Goal: Task Accomplishment & Management: Use online tool/utility

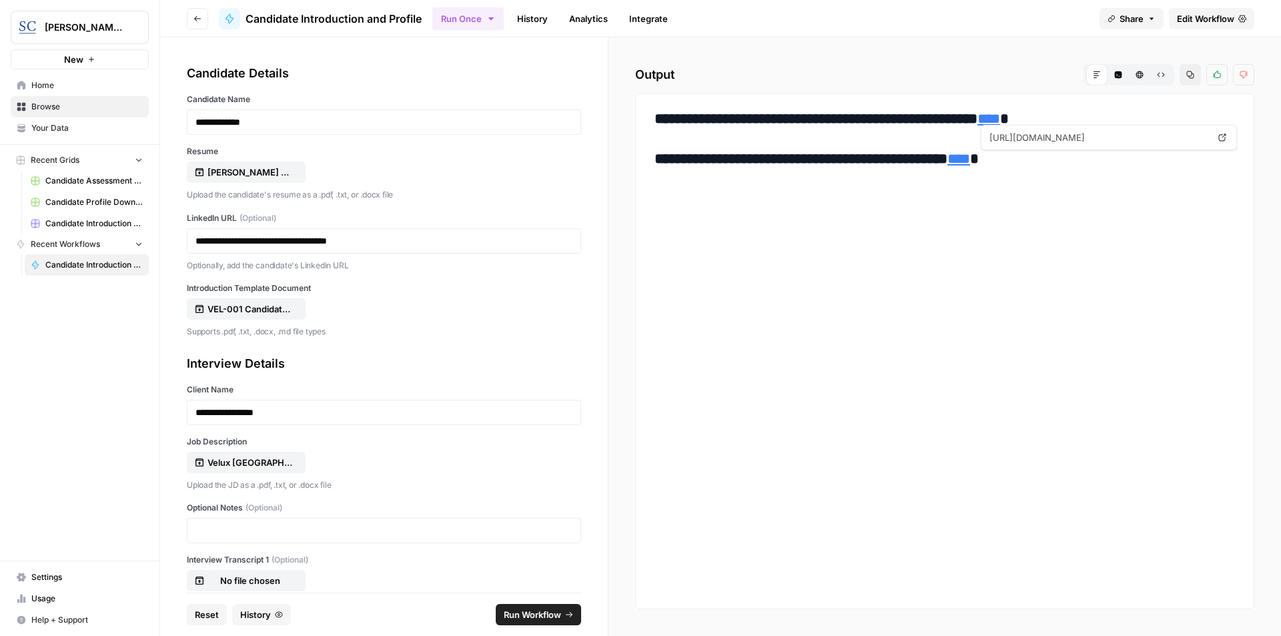
scroll to position [97, 0]
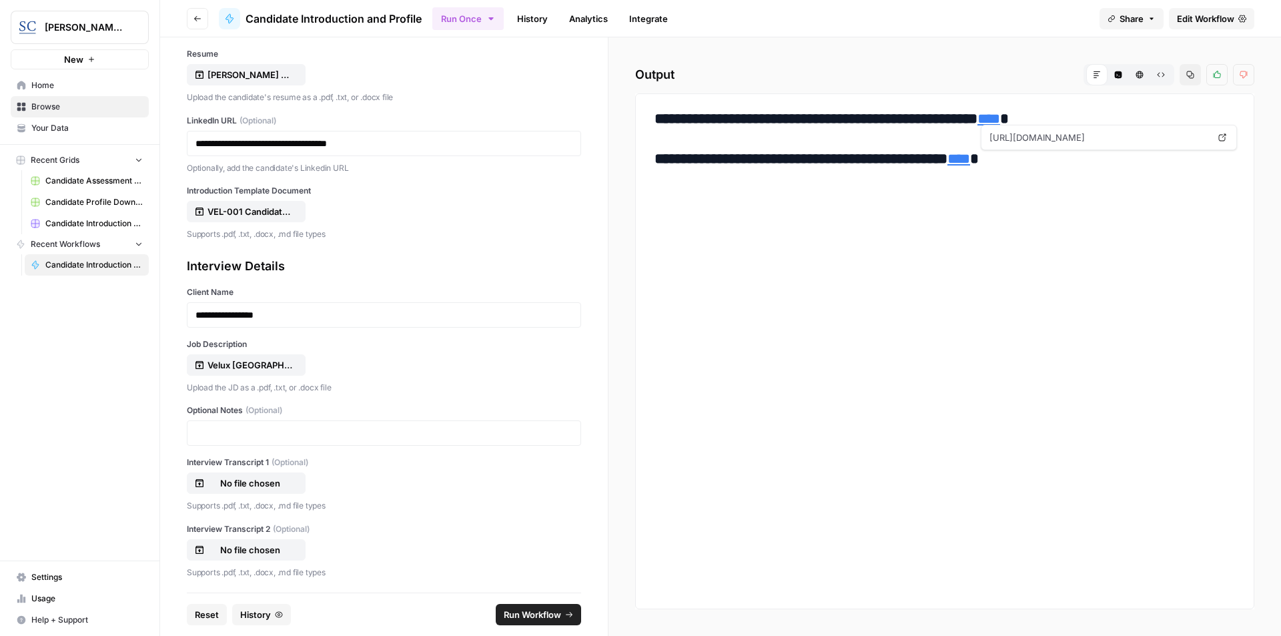
click at [214, 614] on span "Reset" at bounding box center [207, 614] width 24 height 13
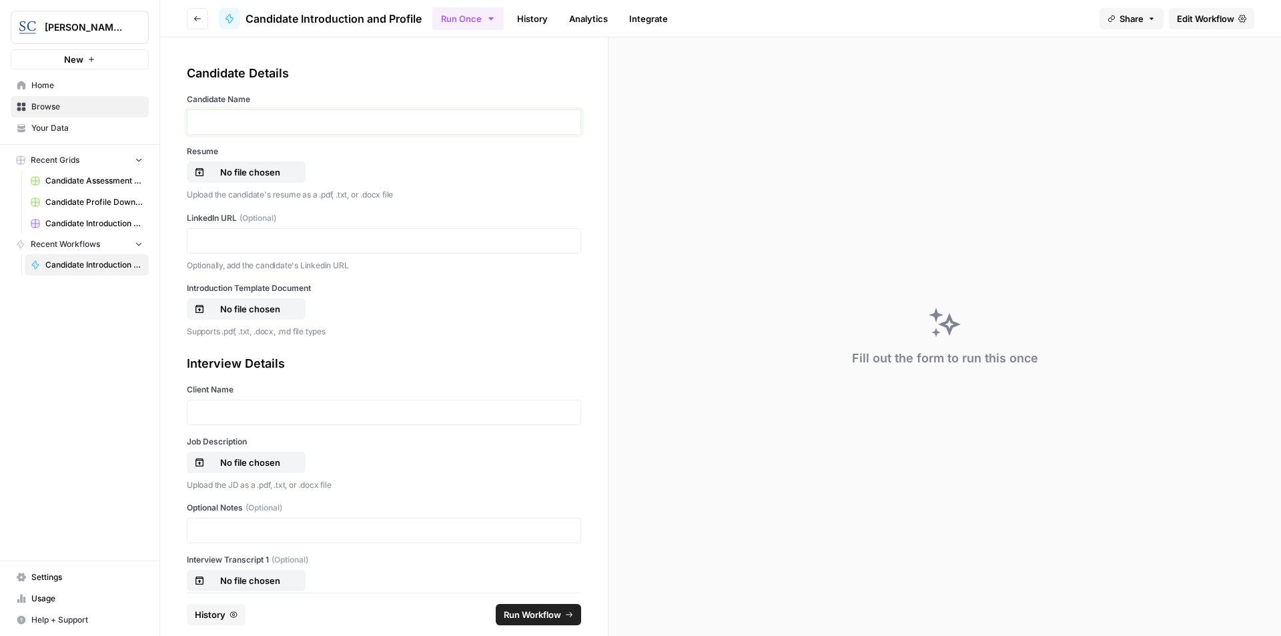
click at [321, 122] on p at bounding box center [383, 121] width 377 height 13
click at [253, 175] on p "No file chosen" at bounding box center [249, 171] width 85 height 13
click at [260, 242] on p at bounding box center [383, 240] width 377 height 13
click at [229, 308] on p "No file chosen" at bounding box center [249, 308] width 85 height 13
click at [293, 410] on p at bounding box center [383, 412] width 377 height 13
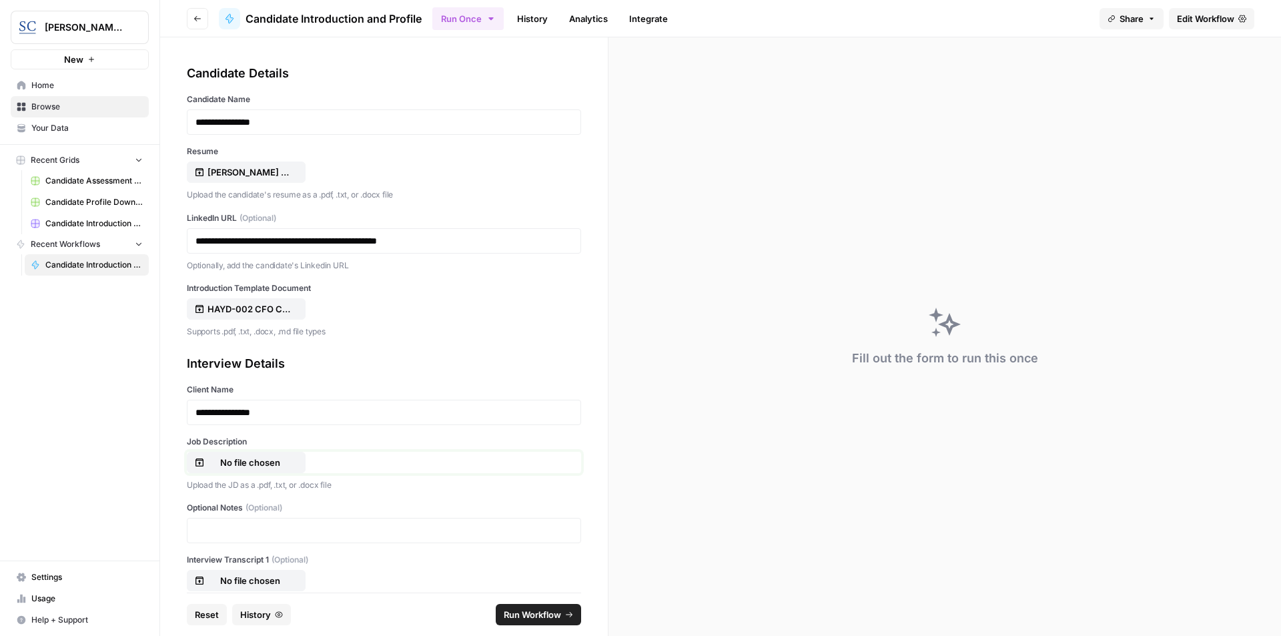
click at [274, 460] on p "No file chosen" at bounding box center [249, 462] width 85 height 13
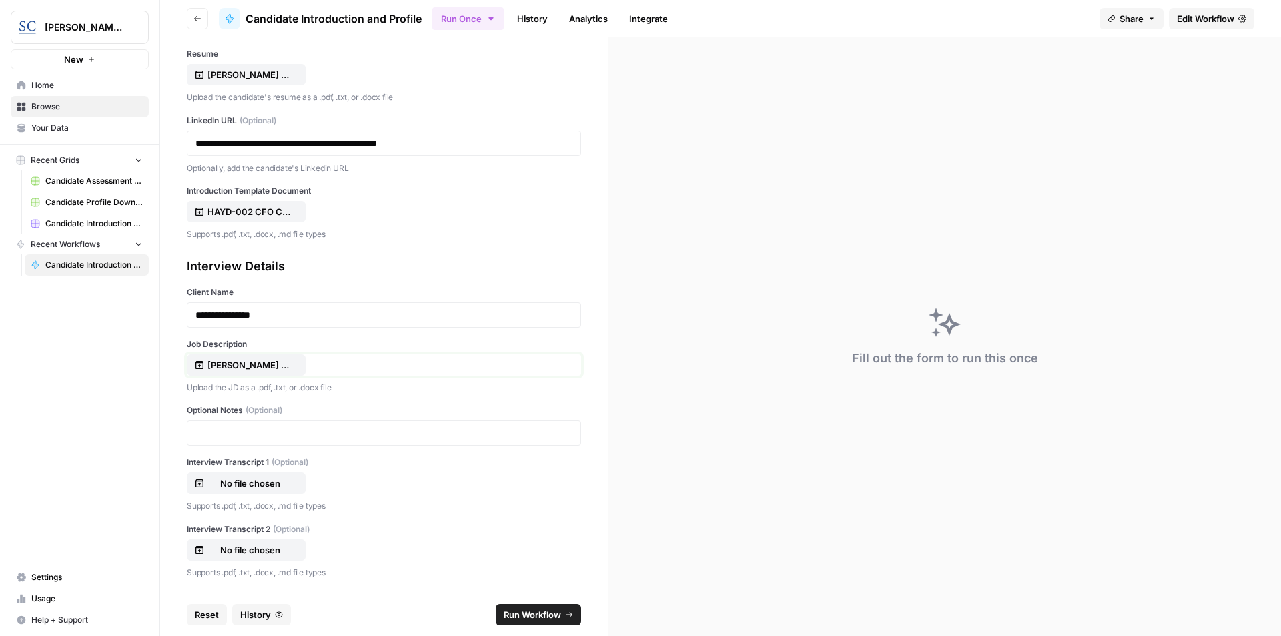
scroll to position [99, 0]
click at [532, 611] on span "Run Workflow" at bounding box center [532, 614] width 57 height 13
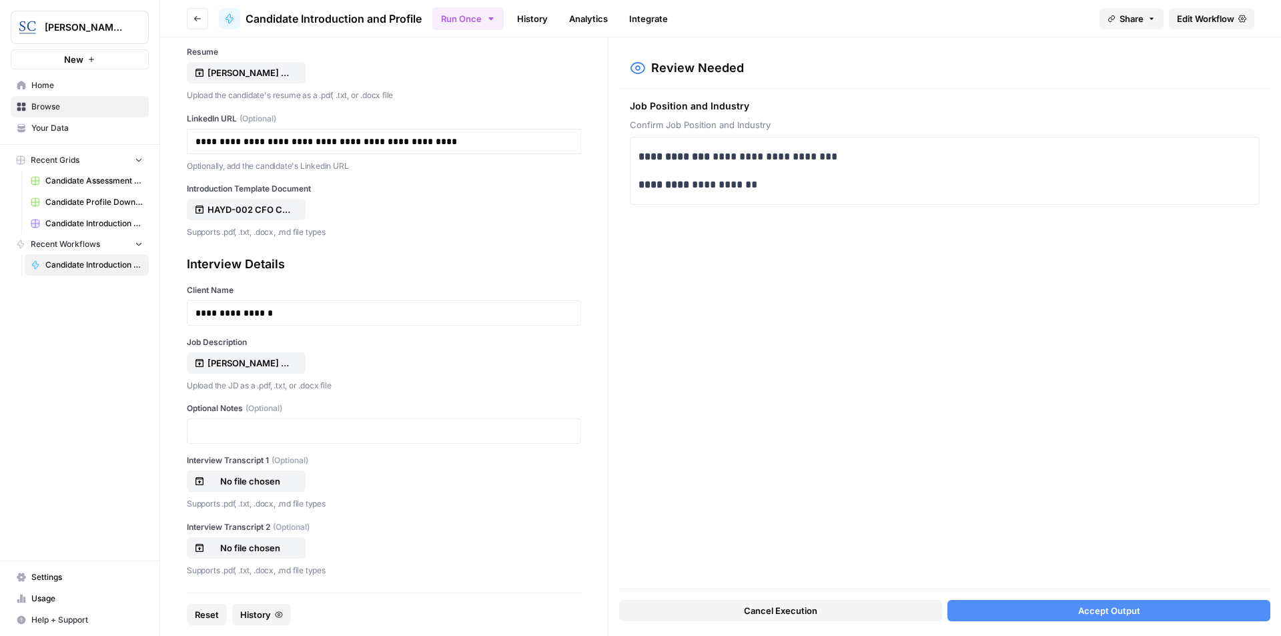
click at [1112, 609] on span "Accept Output" at bounding box center [1109, 610] width 62 height 13
